Goal: Check status

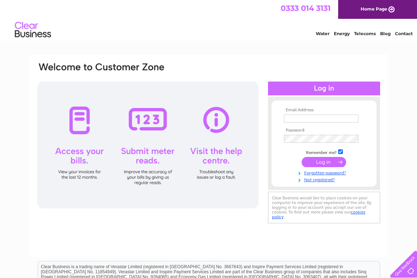
type input "[EMAIL_ADDRESS][DOMAIN_NAME]"
click at [327, 160] on input "submit" at bounding box center [324, 162] width 45 height 10
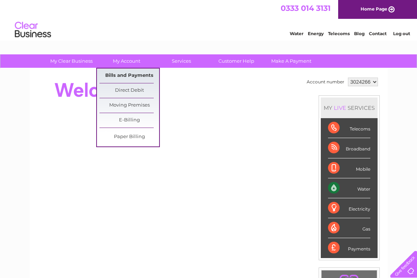
click at [135, 73] on link "Bills and Payments" at bounding box center [130, 75] width 60 height 14
